Goal: Browse casually

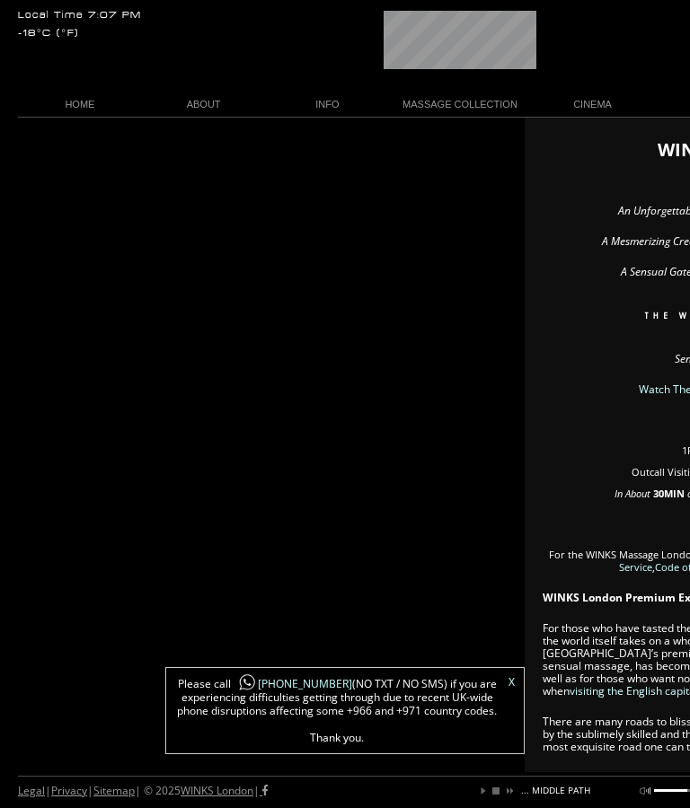
click at [518, 679] on div "X Please call [PHONE_NUMBER] (NO TXT / NO SMS) if you are experiencing difficul…" at bounding box center [344, 710] width 359 height 87
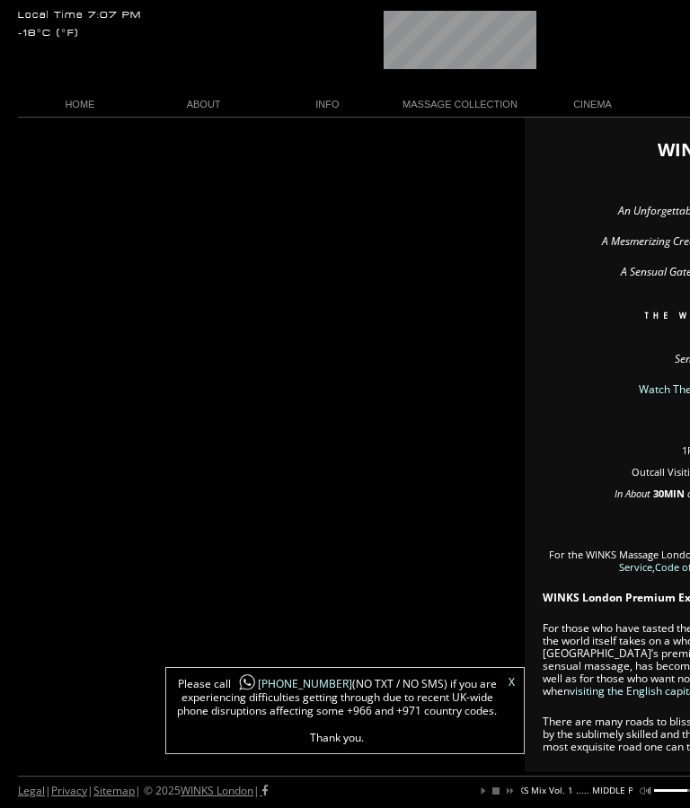
click at [511, 684] on link "X" at bounding box center [511, 682] width 6 height 11
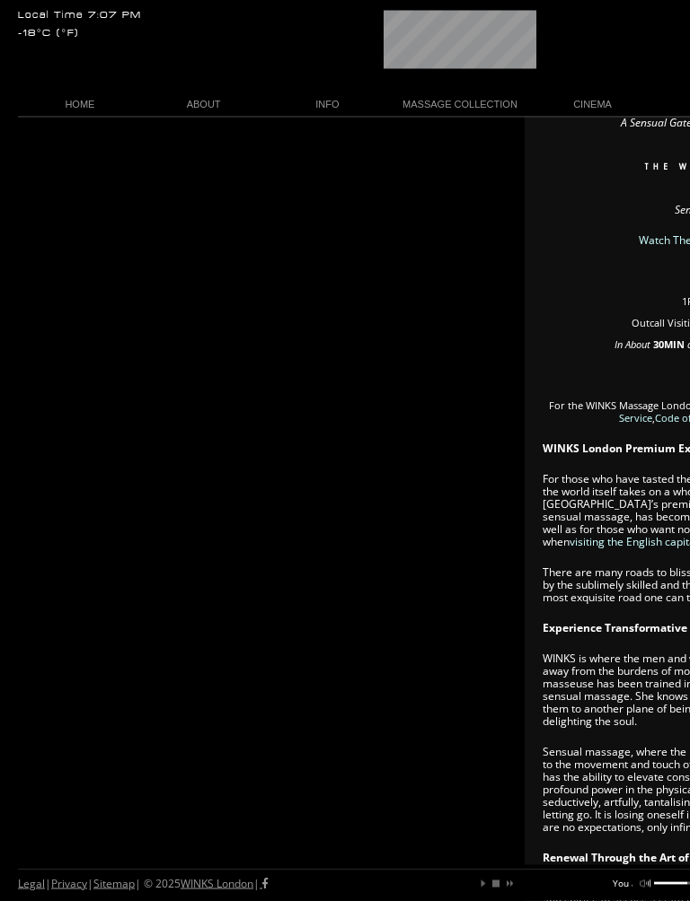
scroll to position [149, 0]
